Goal: Task Accomplishment & Management: Use online tool/utility

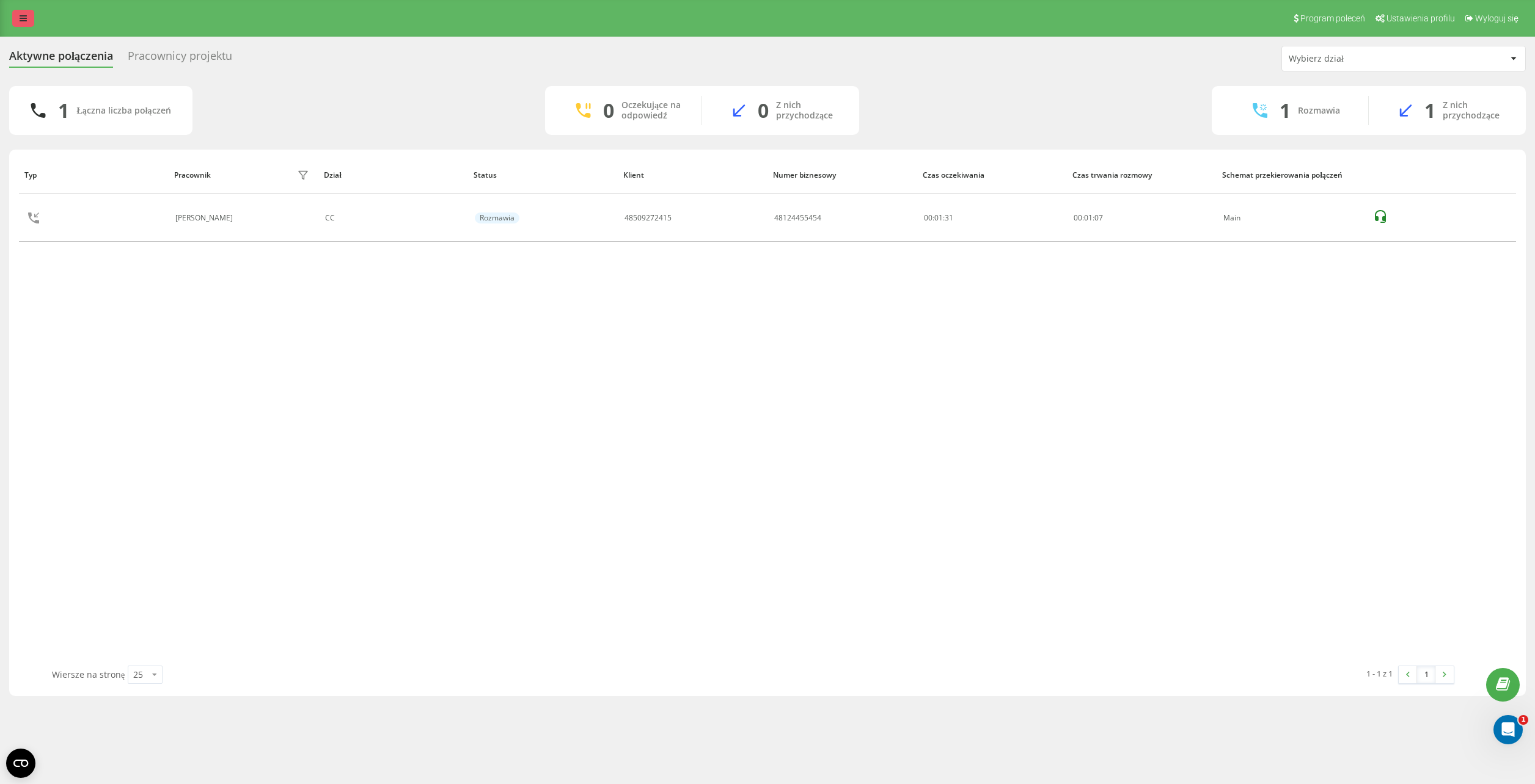
click at [24, 14] on link at bounding box center [23, 18] width 22 height 17
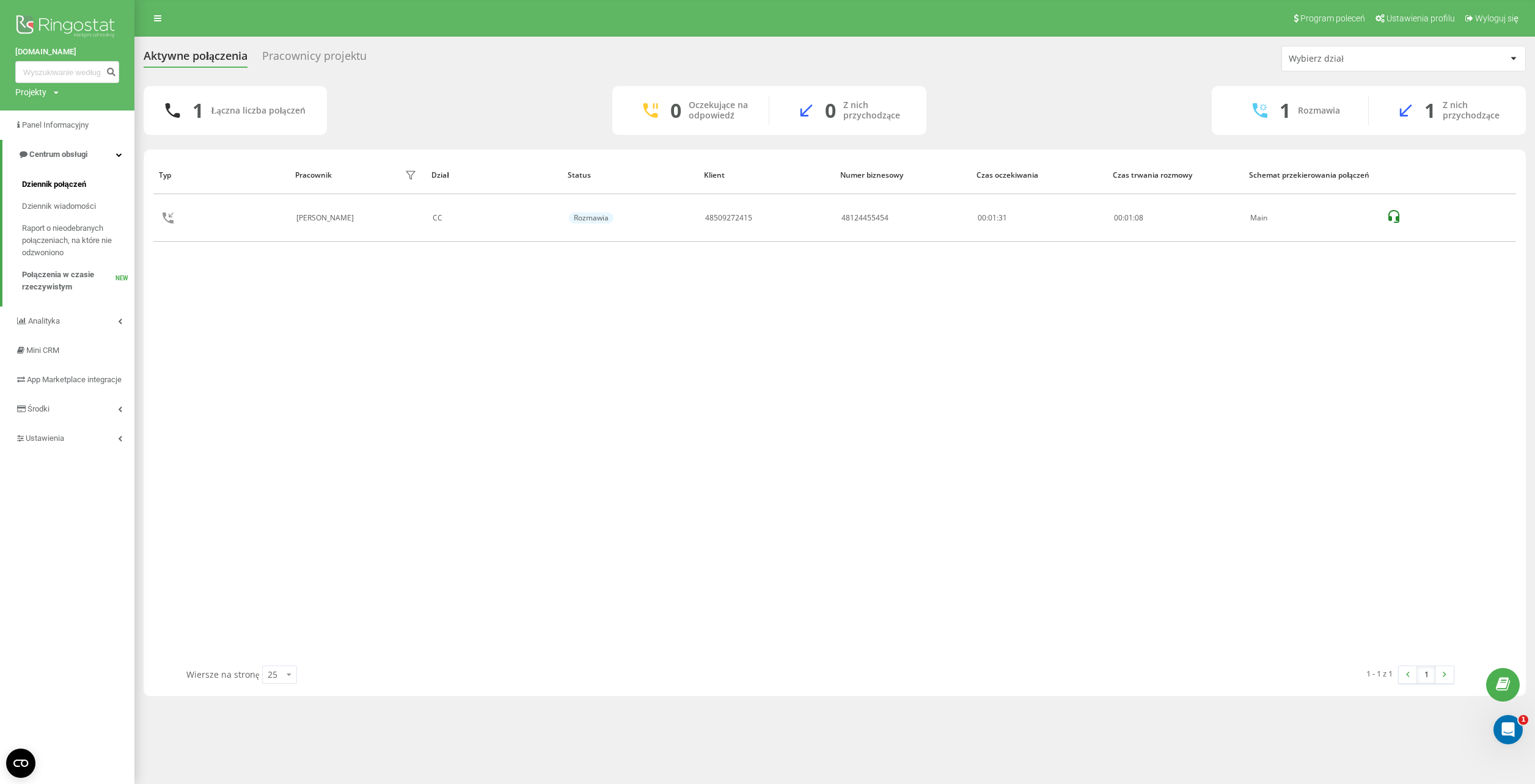
click at [65, 183] on span "Dziennik połączeń" at bounding box center [54, 184] width 65 height 12
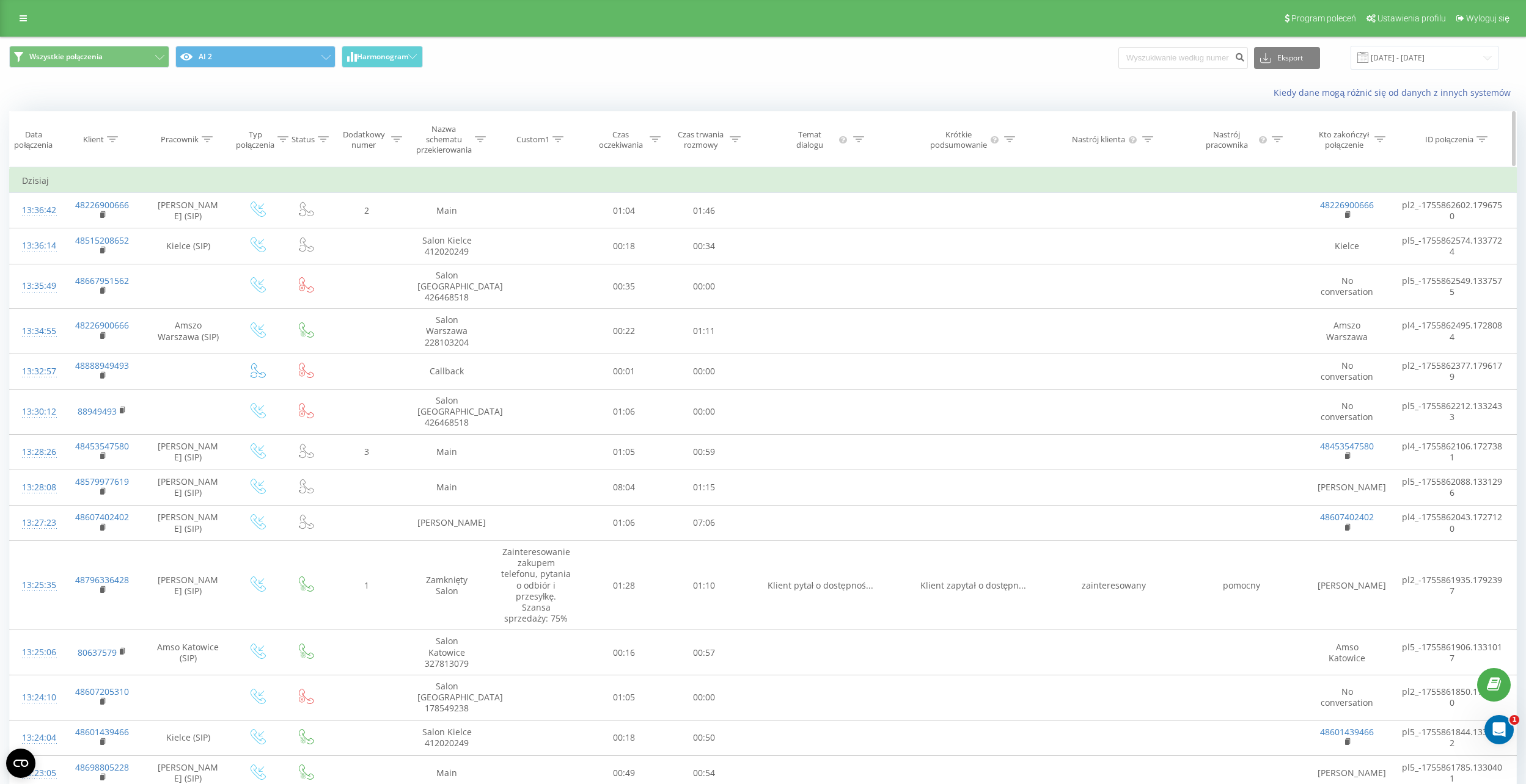
click at [479, 139] on icon at bounding box center [480, 139] width 11 height 6
click at [445, 236] on input "text" at bounding box center [446, 233] width 107 height 22
click button "OK" at bounding box center [473, 256] width 52 height 15
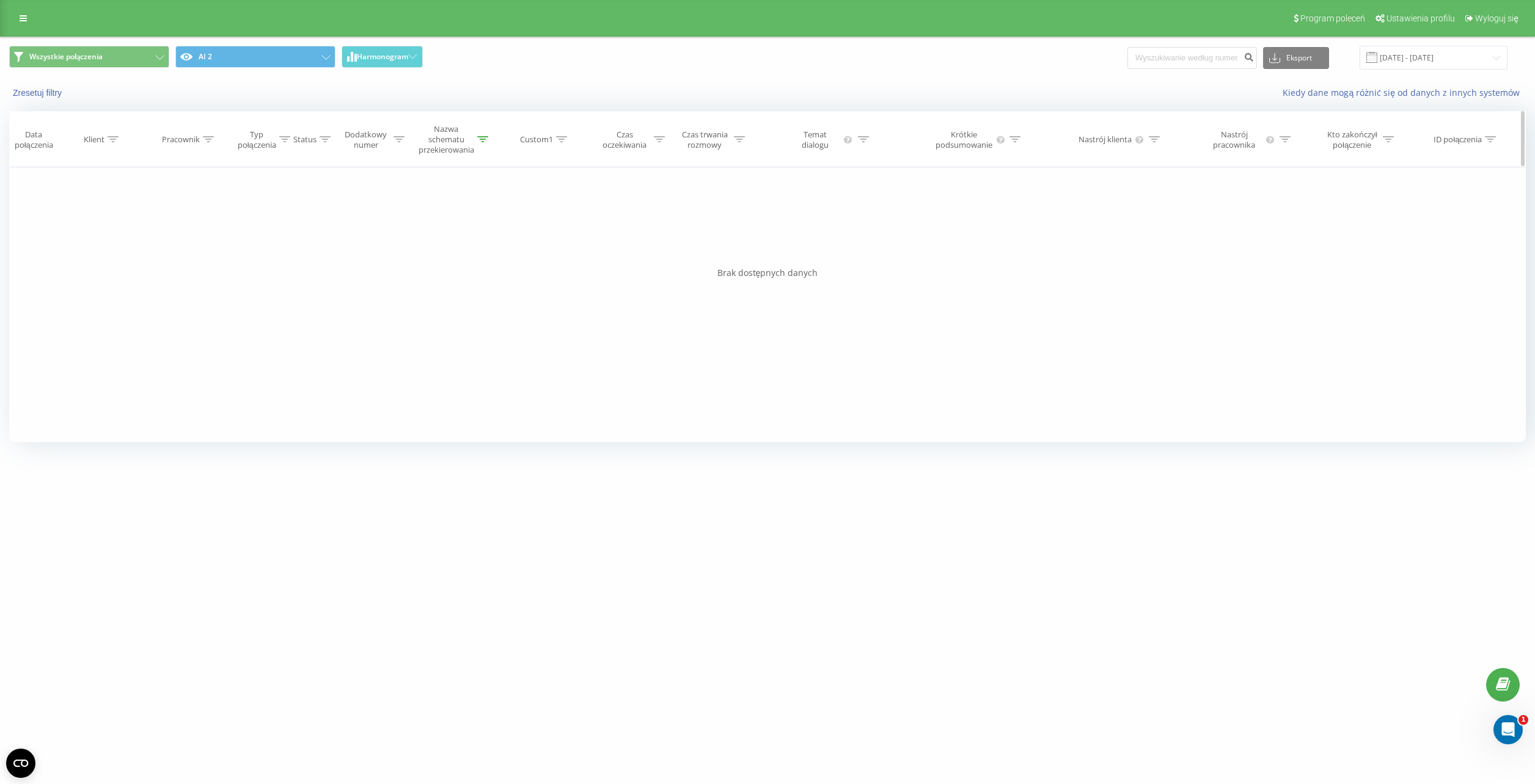
click at [479, 139] on icon at bounding box center [483, 139] width 11 height 6
drag, startPoint x: 429, startPoint y: 242, endPoint x: 270, endPoint y: 247, distance: 159.1
click at [296, 247] on div "Filtruj według warunków Zawiera Anuluj OK Filtruj według warunków Zawiera Anulu…" at bounding box center [767, 304] width 1517 height 275
type input "[GEOGRAPHIC_DATA]"
click button "OK" at bounding box center [475, 256] width 52 height 15
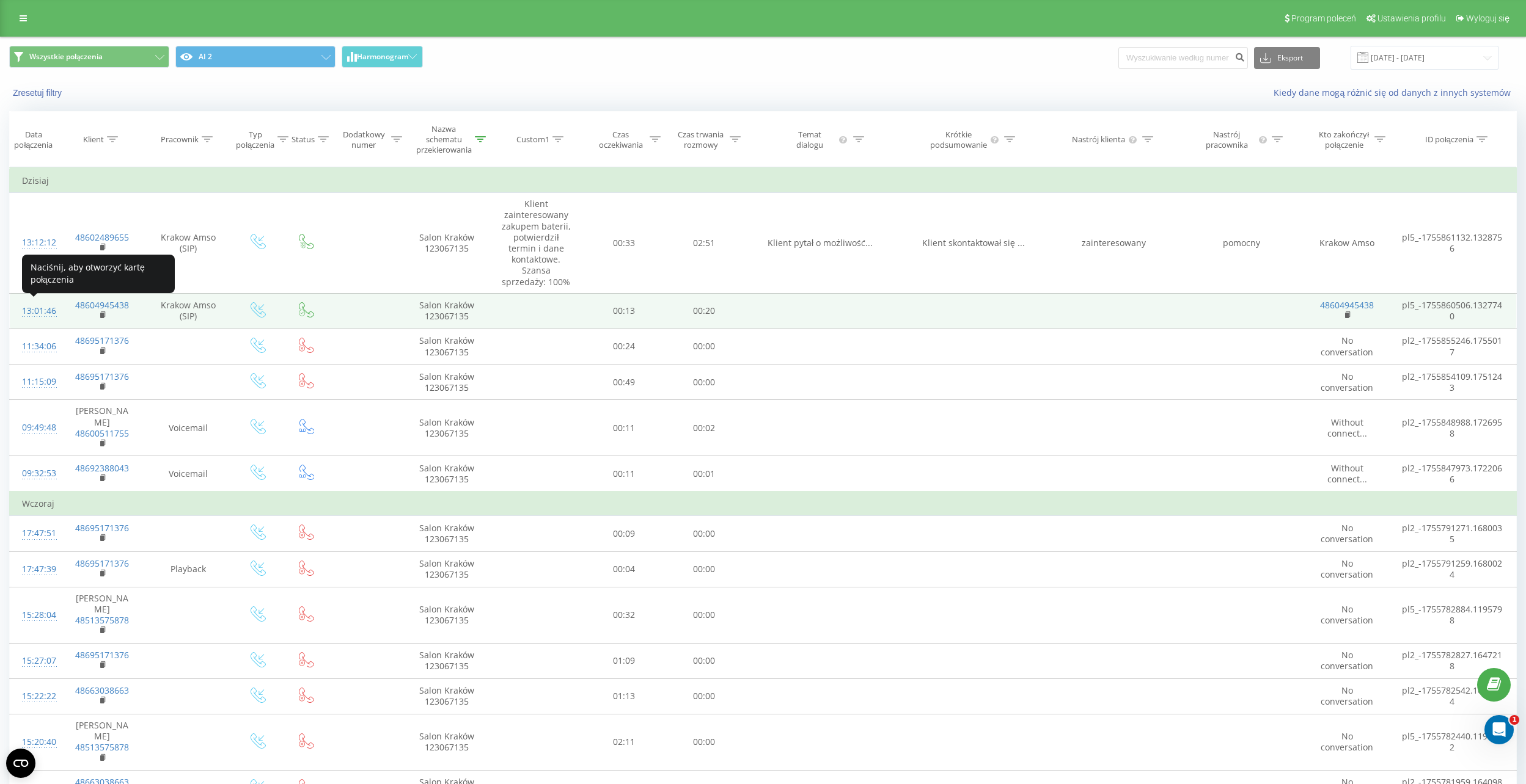
click at [33, 311] on div "13:01:46" at bounding box center [35, 311] width 26 height 24
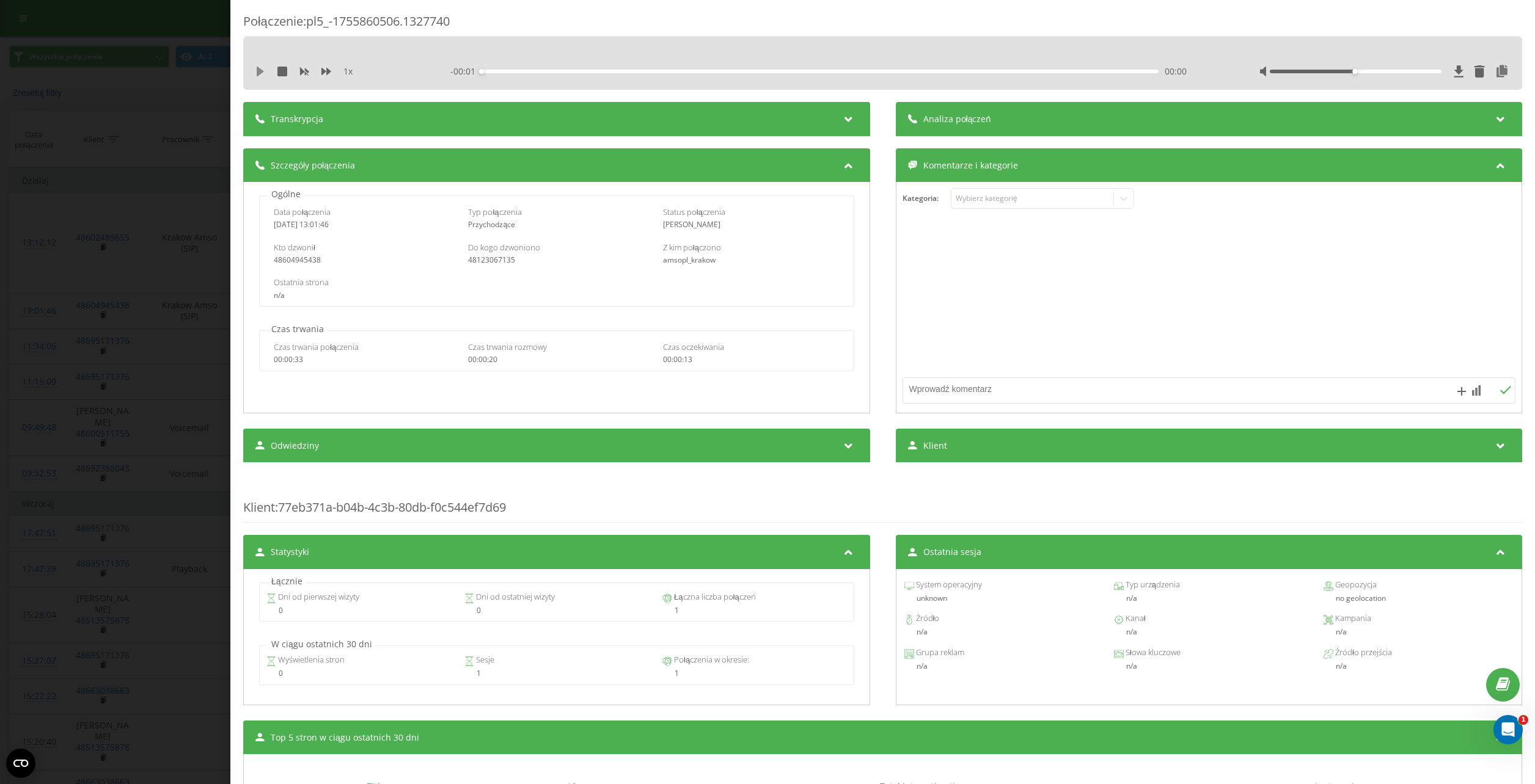
click at [262, 72] on icon at bounding box center [260, 71] width 7 height 10
click at [155, 113] on div "Połączenie : pl5_-1755860506.1327740 1 x - 00:01 00:19 00:19 Transkrypcja Aby m…" at bounding box center [767, 392] width 1535 height 784
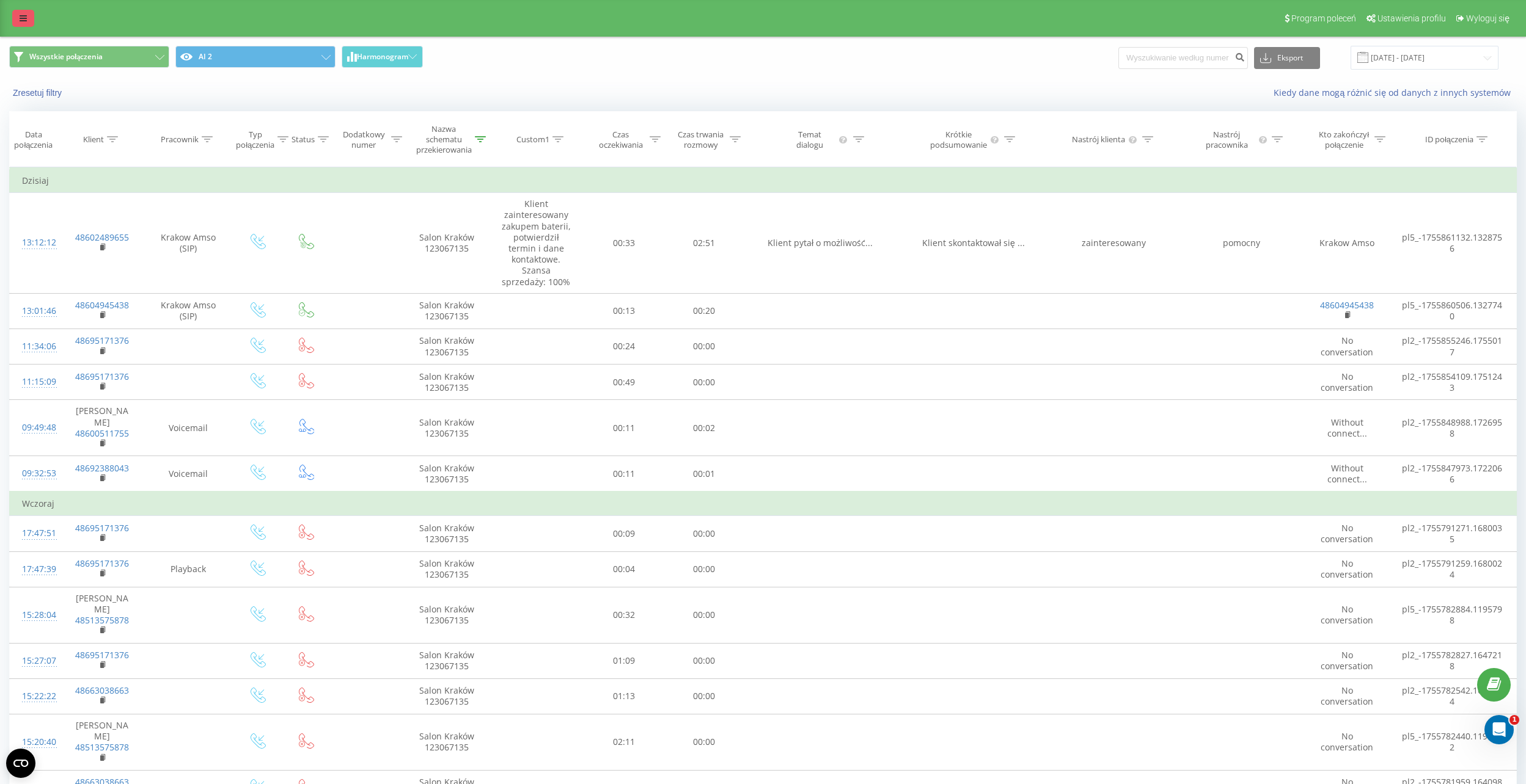
click at [19, 15] on link at bounding box center [23, 18] width 22 height 17
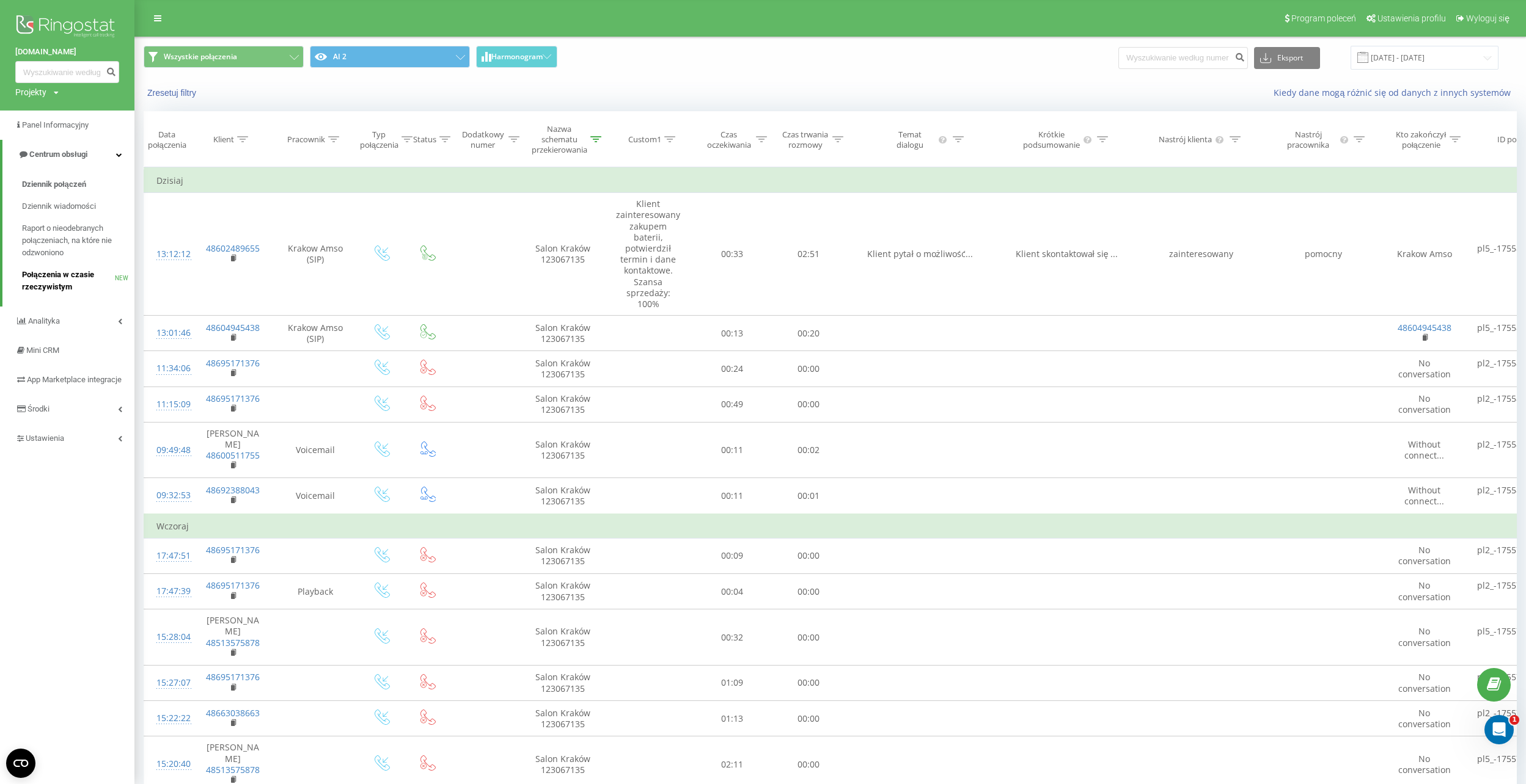
click at [49, 282] on span "Połączenia w czasie rzeczywistym" at bounding box center [68, 281] width 93 height 25
